Goal: Find specific page/section: Find specific page/section

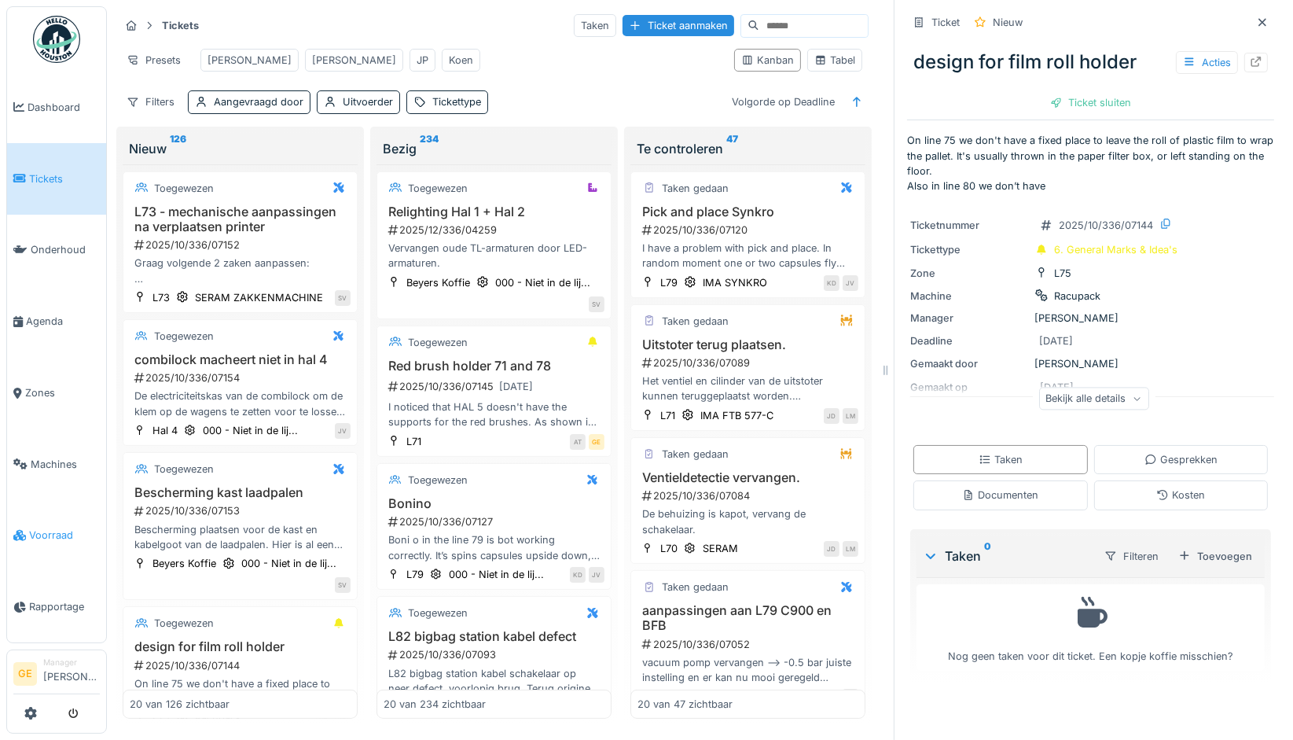
click at [70, 528] on span "Voorraad" at bounding box center [64, 535] width 71 height 15
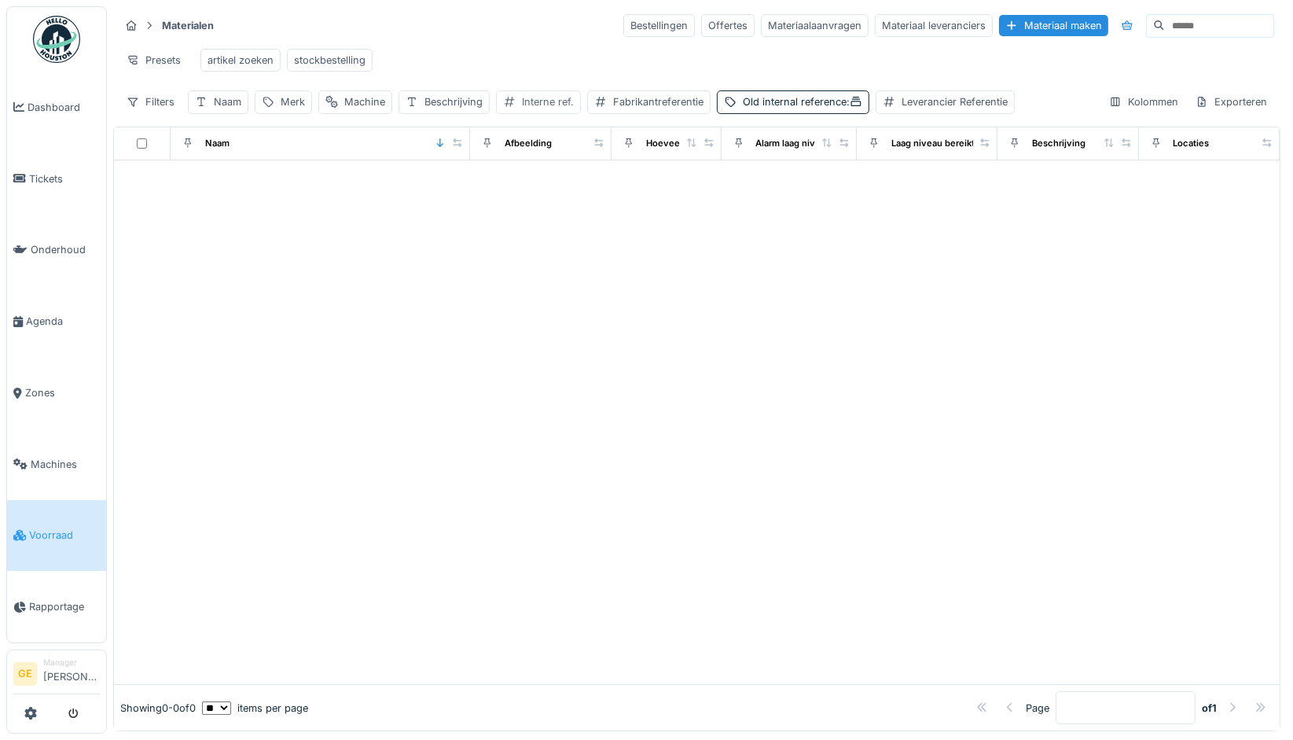
click at [532, 109] on div "Interne ref." at bounding box center [548, 101] width 52 height 15
click at [581, 188] on ref\ "Interne ref." at bounding box center [595, 189] width 186 height 33
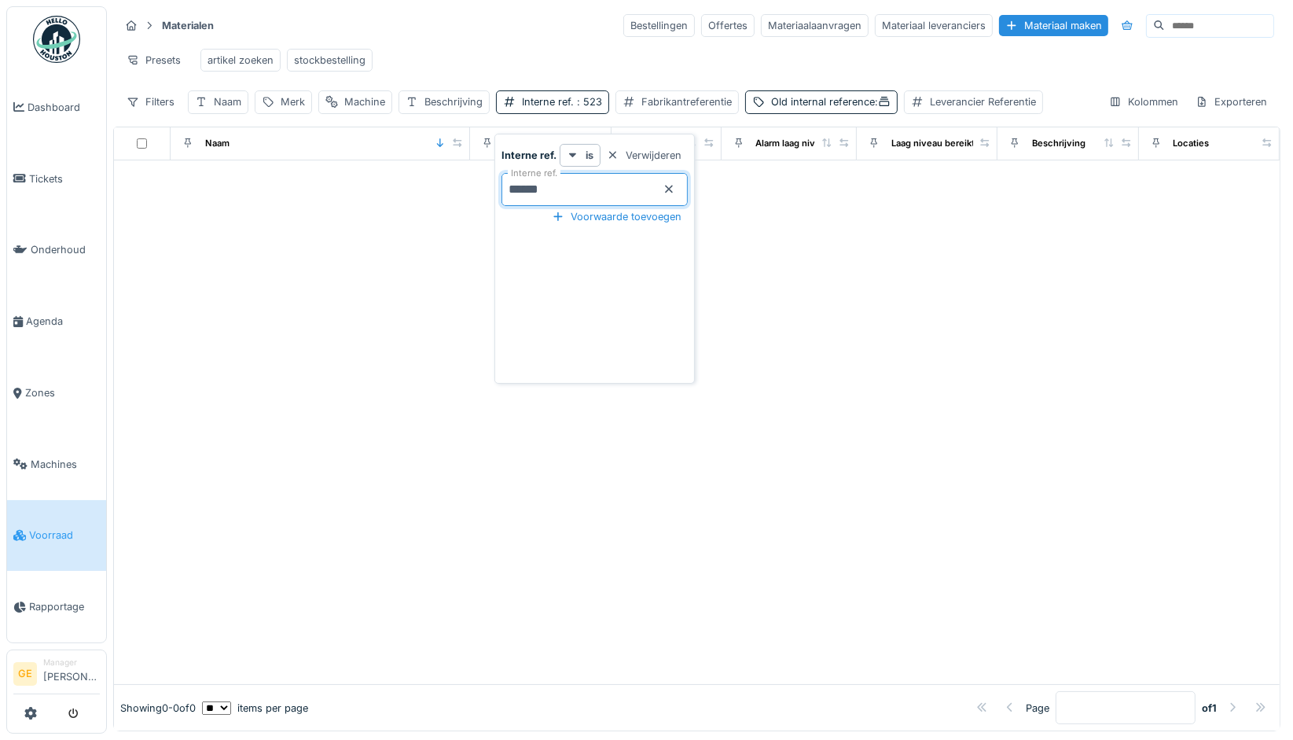
type ref\ "******"
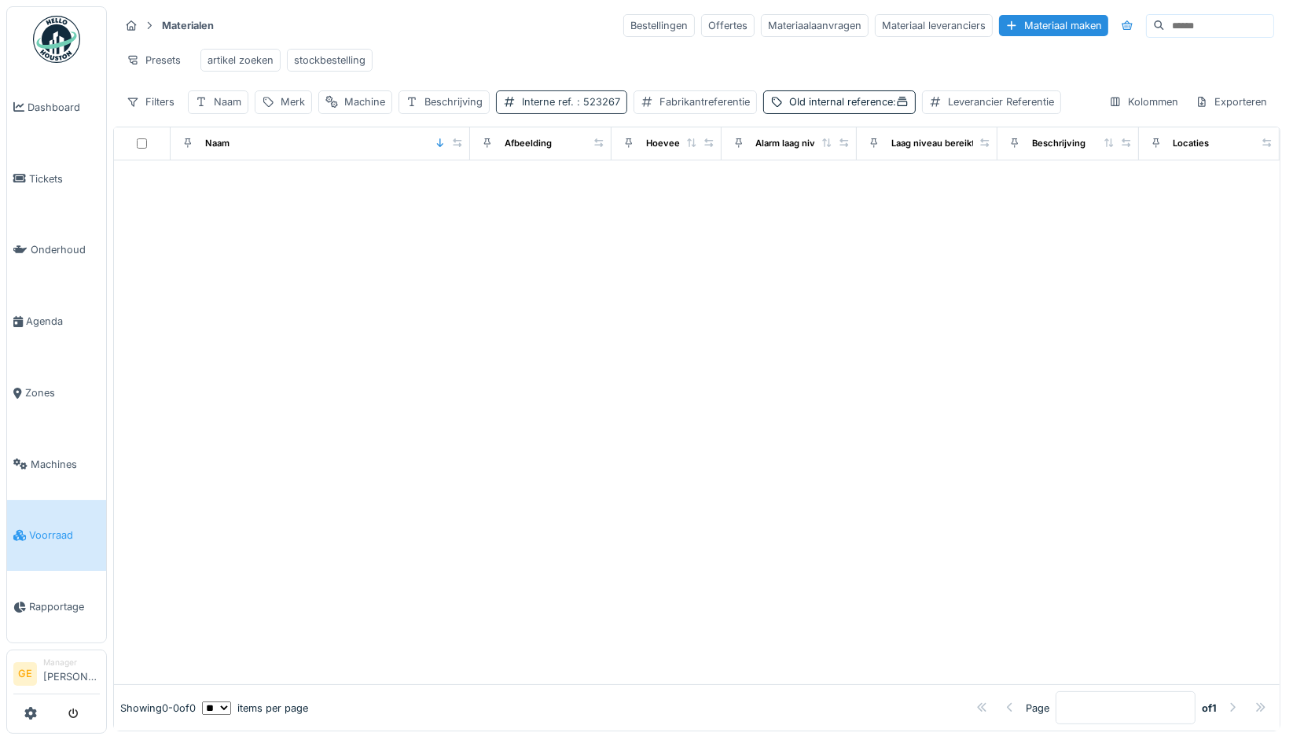
click at [590, 108] on span ": 523267" at bounding box center [597, 102] width 46 height 12
click at [588, 189] on ref\ "******" at bounding box center [595, 189] width 186 height 33
type ref\ "*"
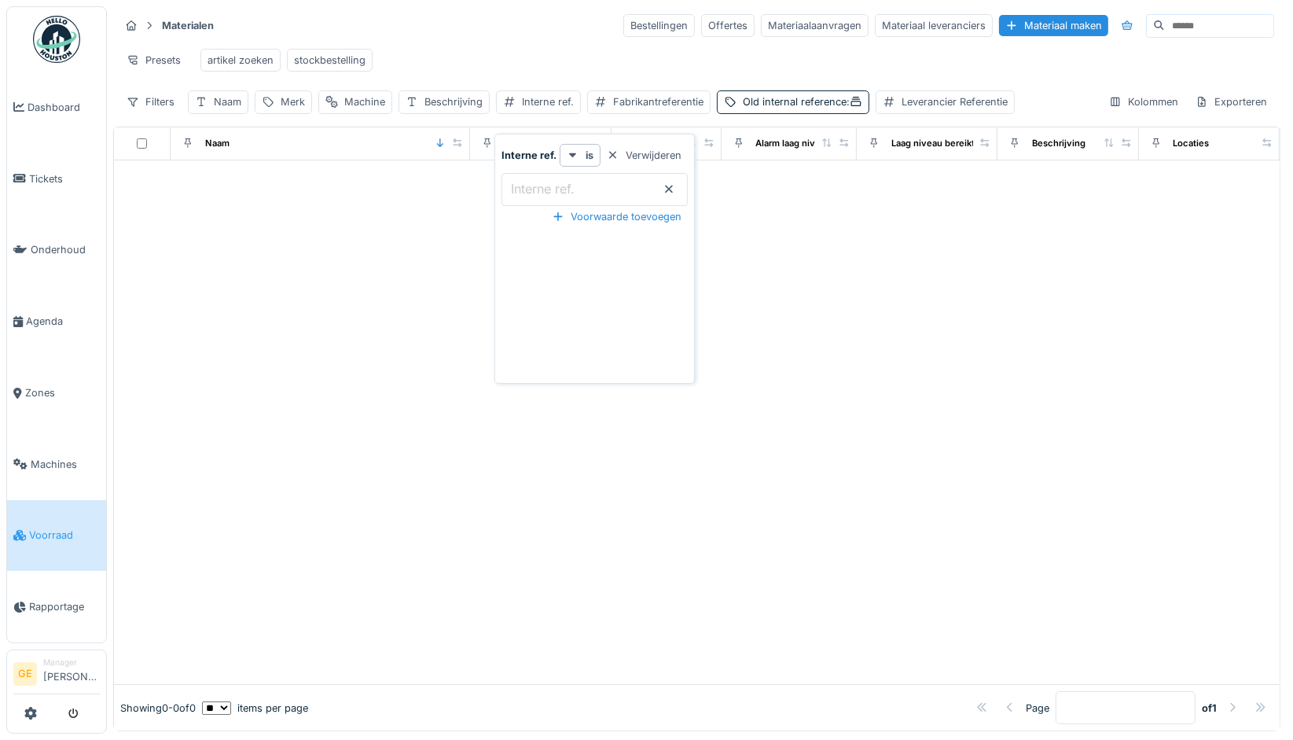
click at [54, 528] on span "Voorraad" at bounding box center [64, 535] width 71 height 15
click at [47, 532] on link "Voorraad" at bounding box center [56, 536] width 99 height 72
click at [66, 528] on span "Voorraad" at bounding box center [64, 535] width 71 height 15
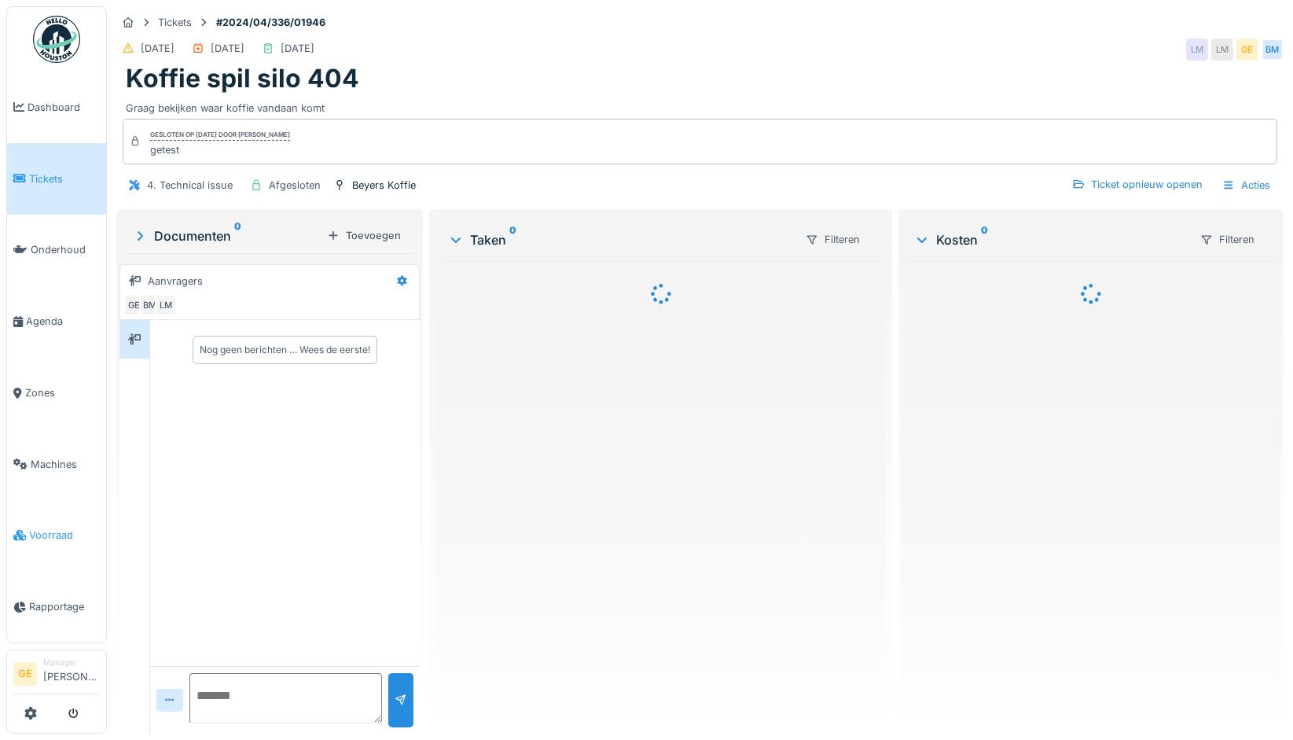
click at [56, 528] on span "Voorraad" at bounding box center [64, 535] width 71 height 15
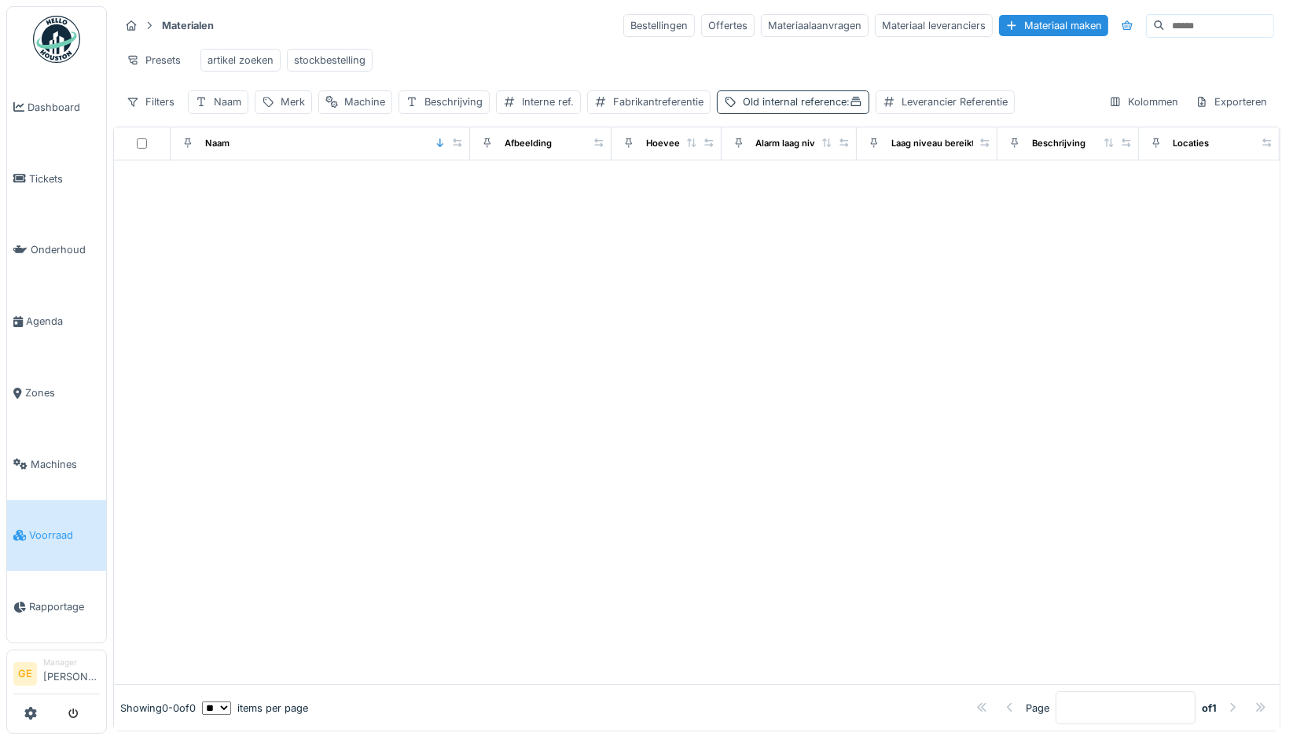
click at [806, 108] on div "Old internal reference :" at bounding box center [802, 101] width 119 height 15
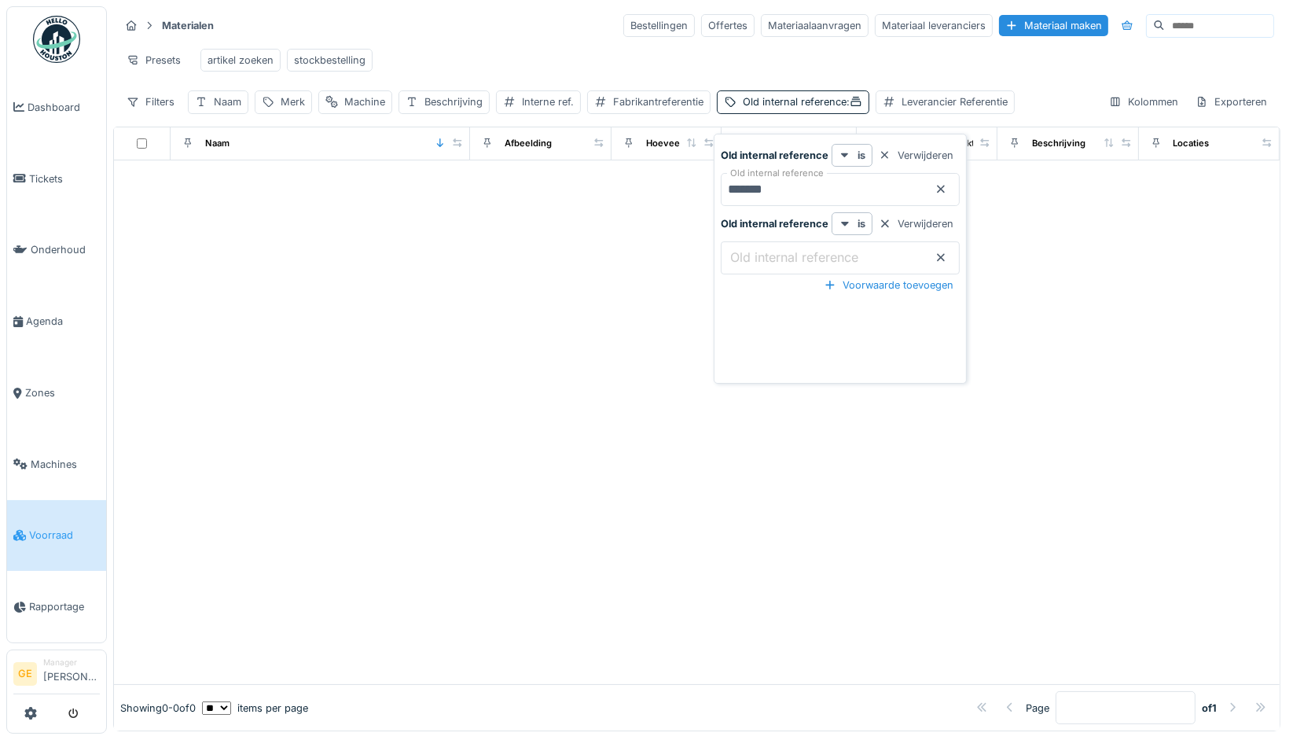
click at [941, 186] on icon at bounding box center [941, 189] width 13 height 10
click at [775, 61] on div "Presets artikel zoeken stockbestelling" at bounding box center [696, 59] width 1155 height 35
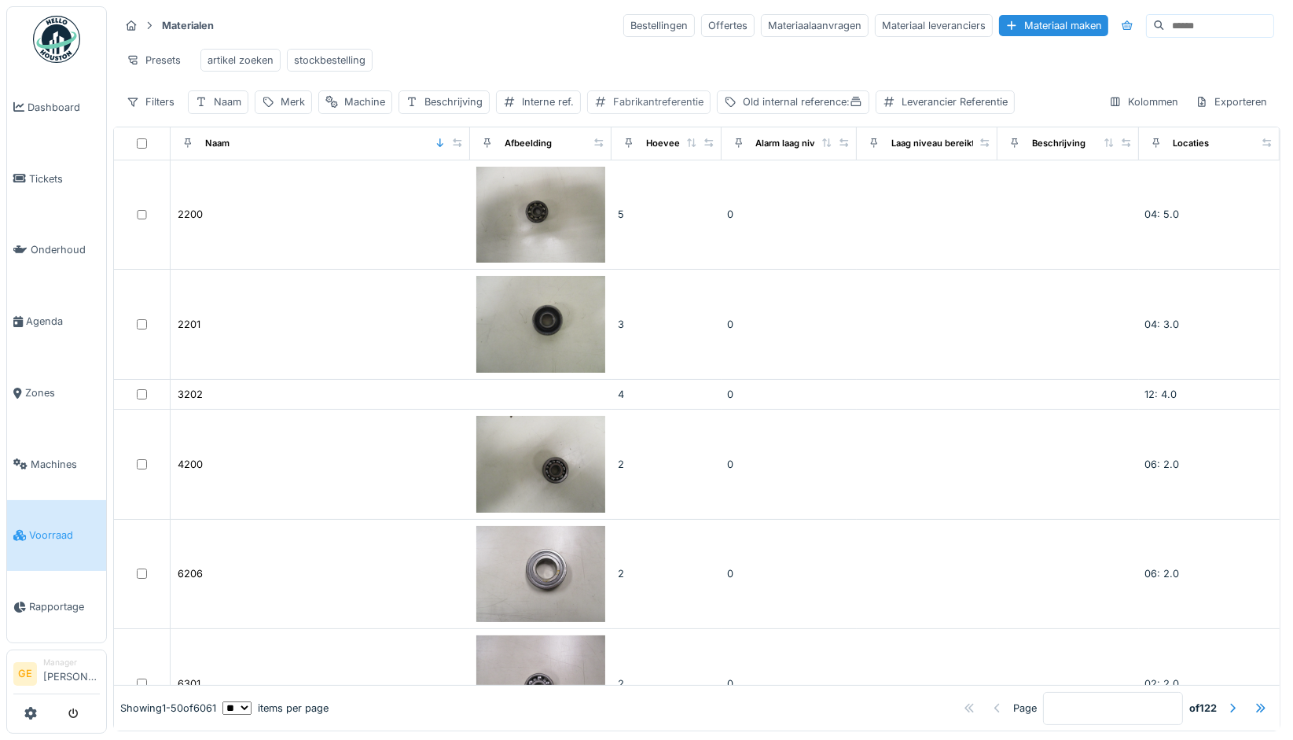
click at [646, 109] on div "Fabrikantreferentie" at bounding box center [658, 101] width 90 height 15
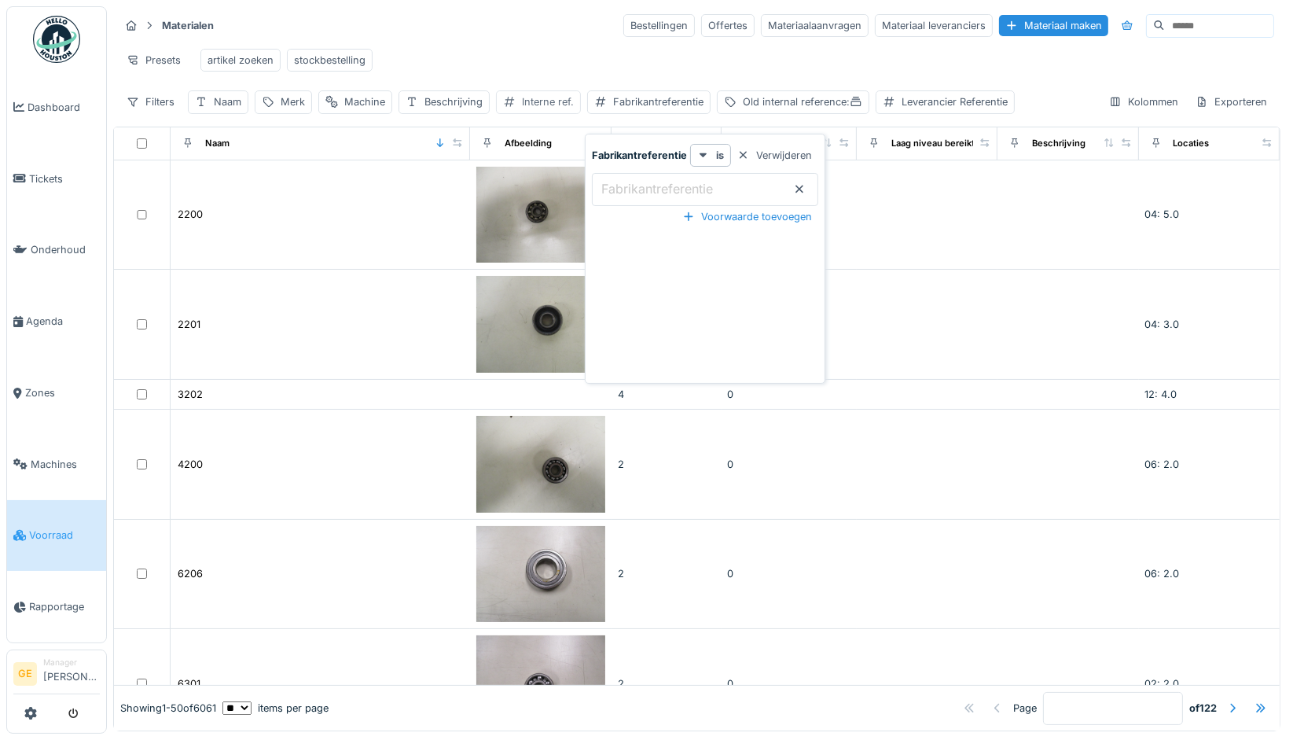
click at [548, 109] on div "Interne ref." at bounding box center [548, 101] width 52 height 15
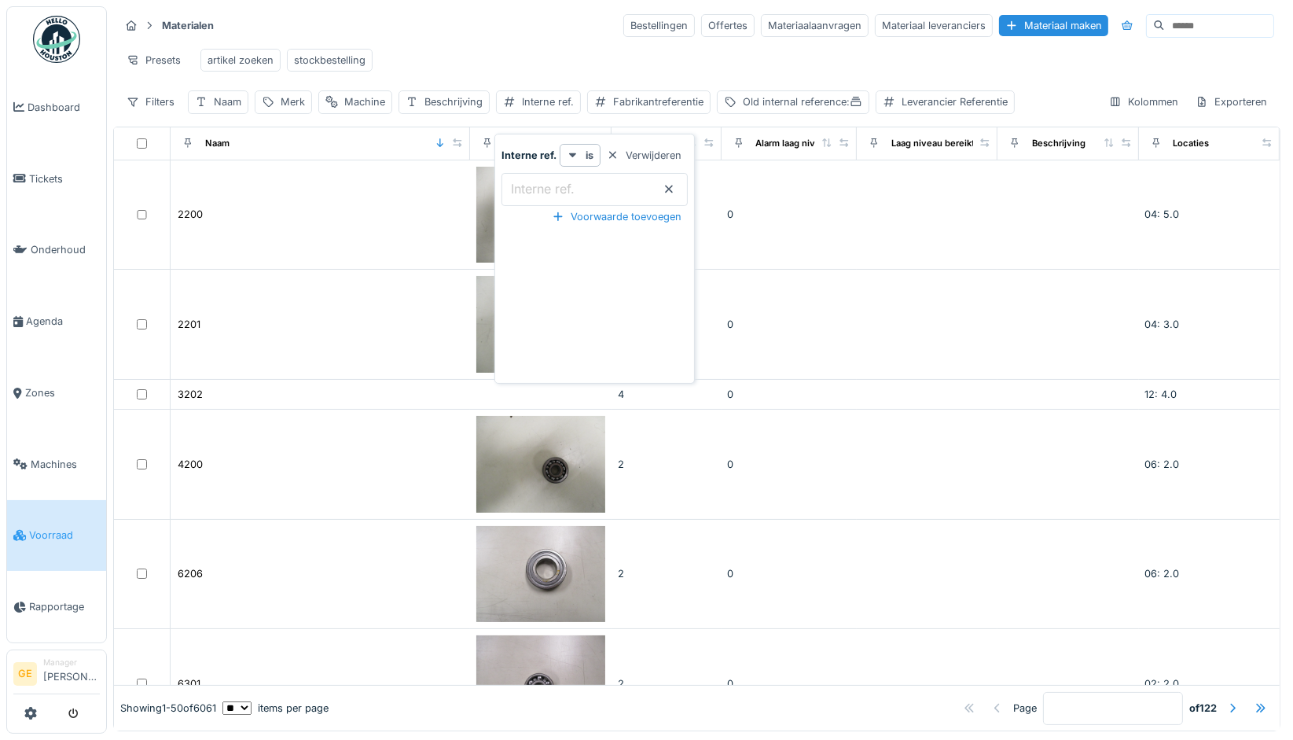
click at [557, 189] on label "Interne ref." at bounding box center [543, 188] width 70 height 19
click at [557, 189] on ref\ "Interne ref." at bounding box center [595, 189] width 186 height 33
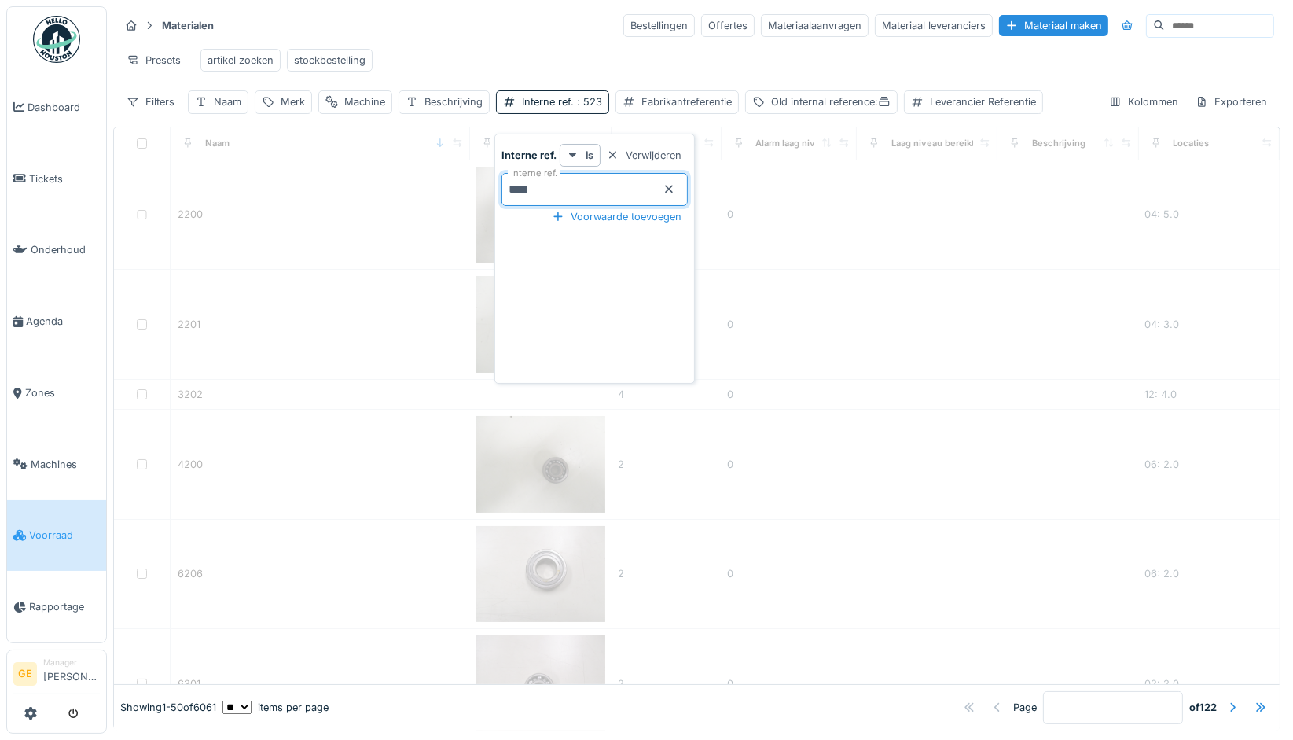
type ref\ "******"
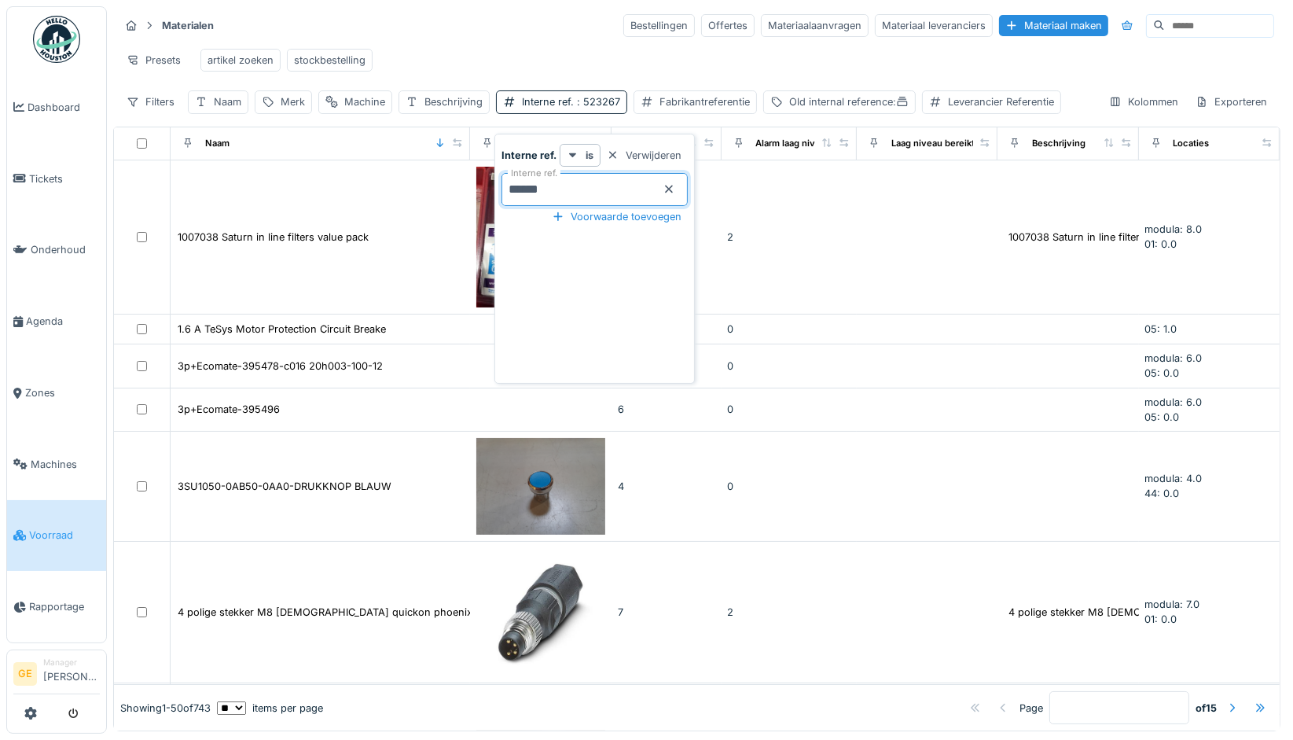
click at [554, 61] on div "Presets artikel zoeken stockbestelling" at bounding box center [696, 59] width 1155 height 35
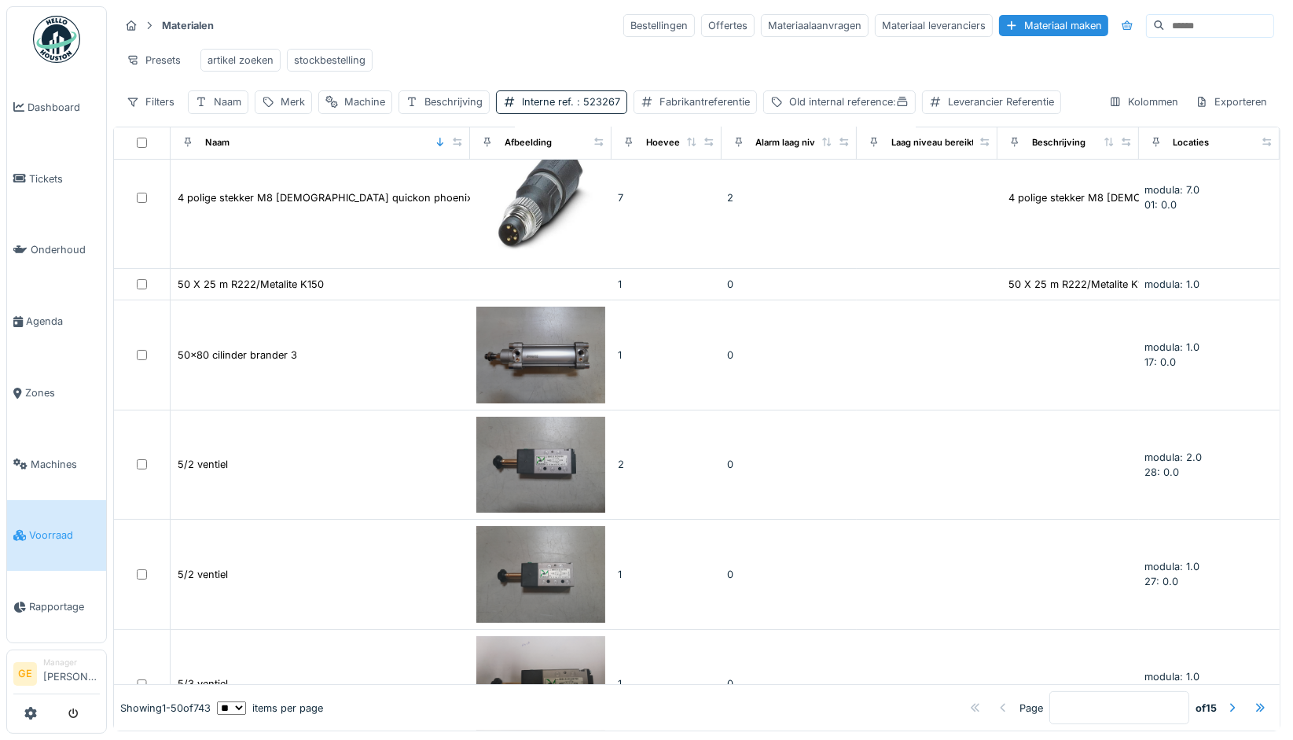
scroll to position [349, 0]
